Goal: Task Accomplishment & Management: Manage account settings

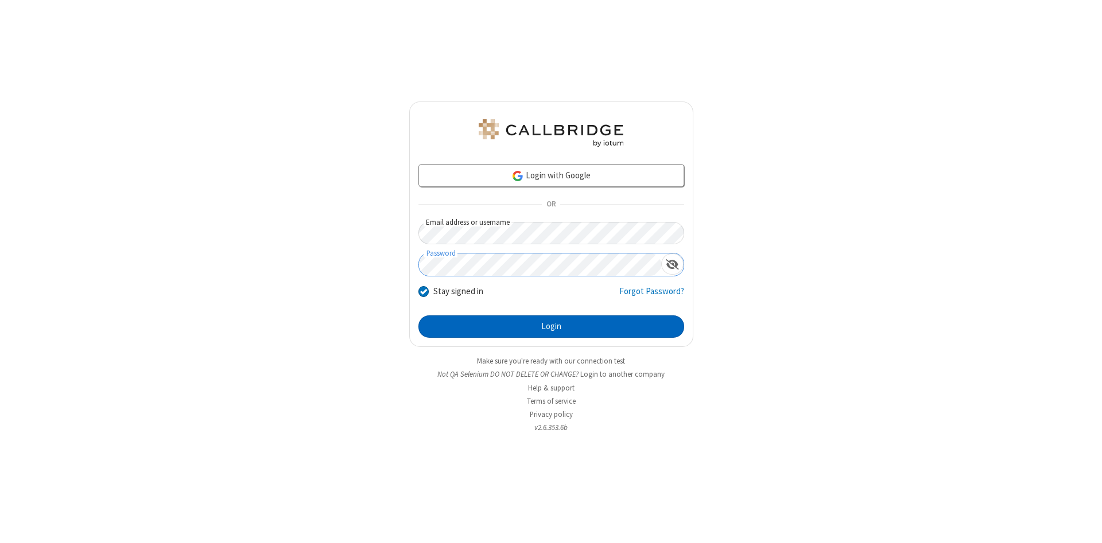
click at [551, 327] on button "Login" at bounding box center [551, 327] width 266 height 23
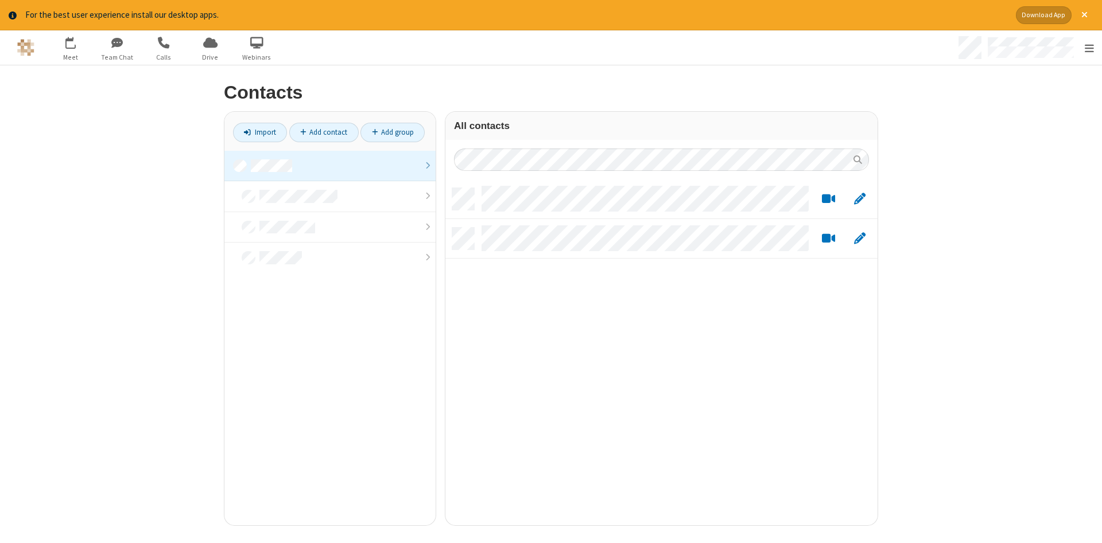
scroll to position [346, 432]
click at [330, 166] on link at bounding box center [329, 166] width 211 height 31
click at [324, 132] on link "Add contact" at bounding box center [323, 133] width 69 height 20
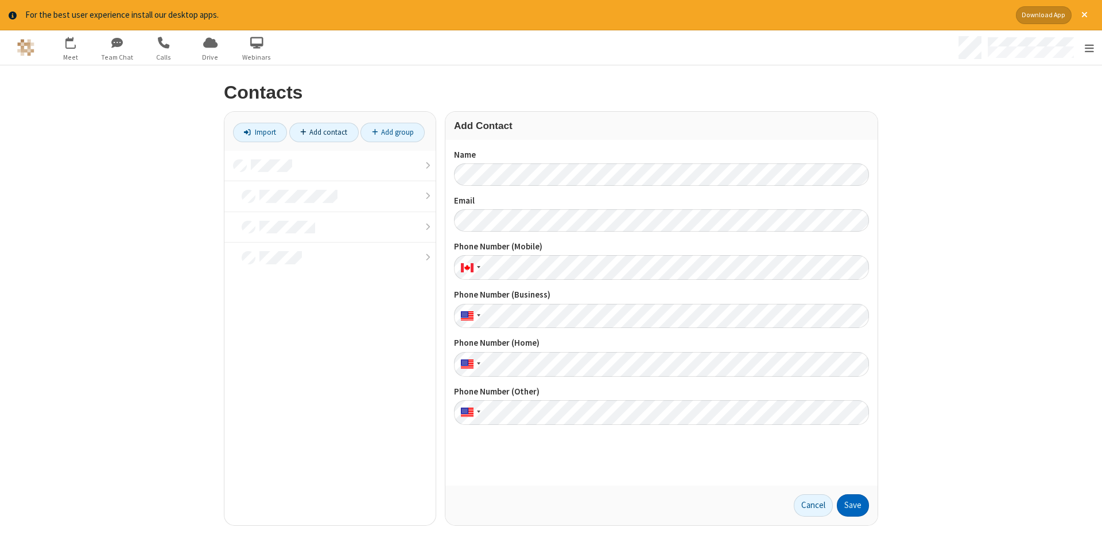
click at [853, 505] on button "Save" at bounding box center [853, 506] width 32 height 23
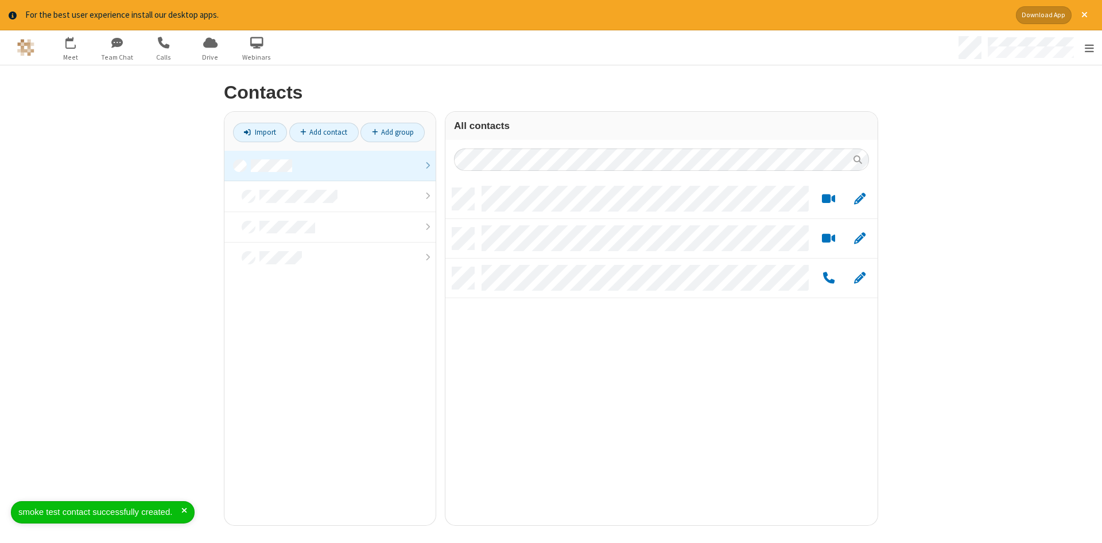
scroll to position [346, 432]
